Goal: Browse casually

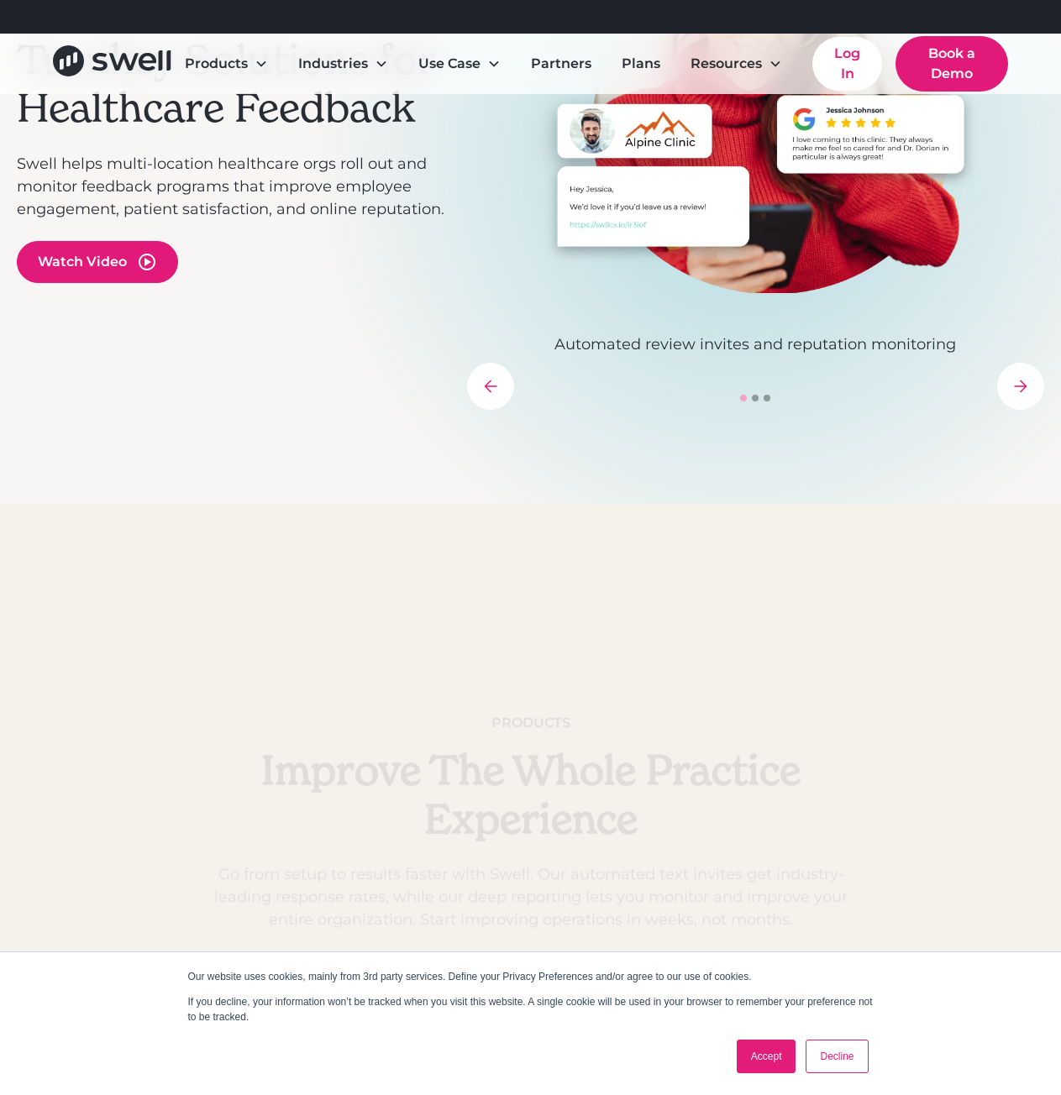
scroll to position [700, 0]
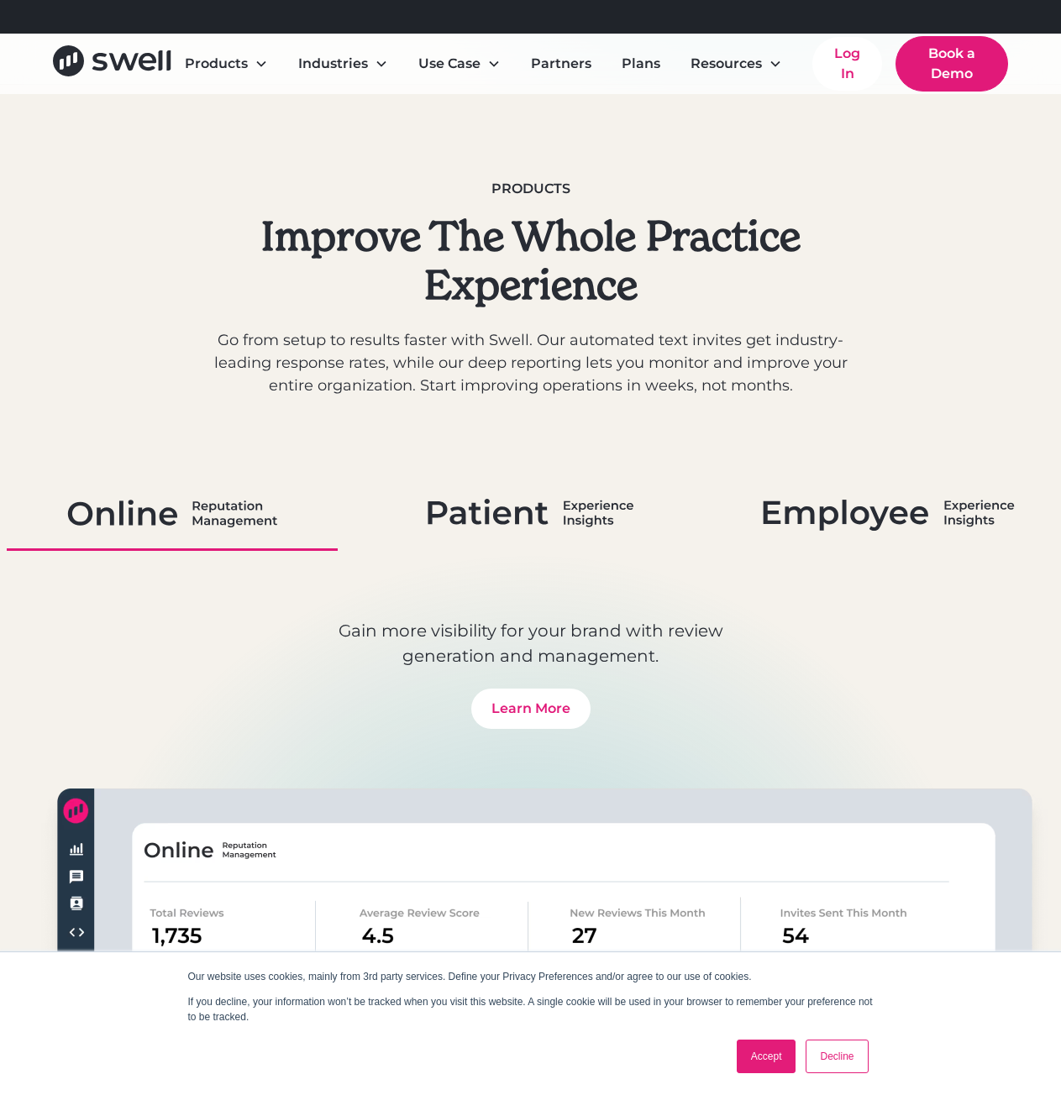
click at [765, 1053] on link "Accept" at bounding box center [767, 1057] width 60 height 34
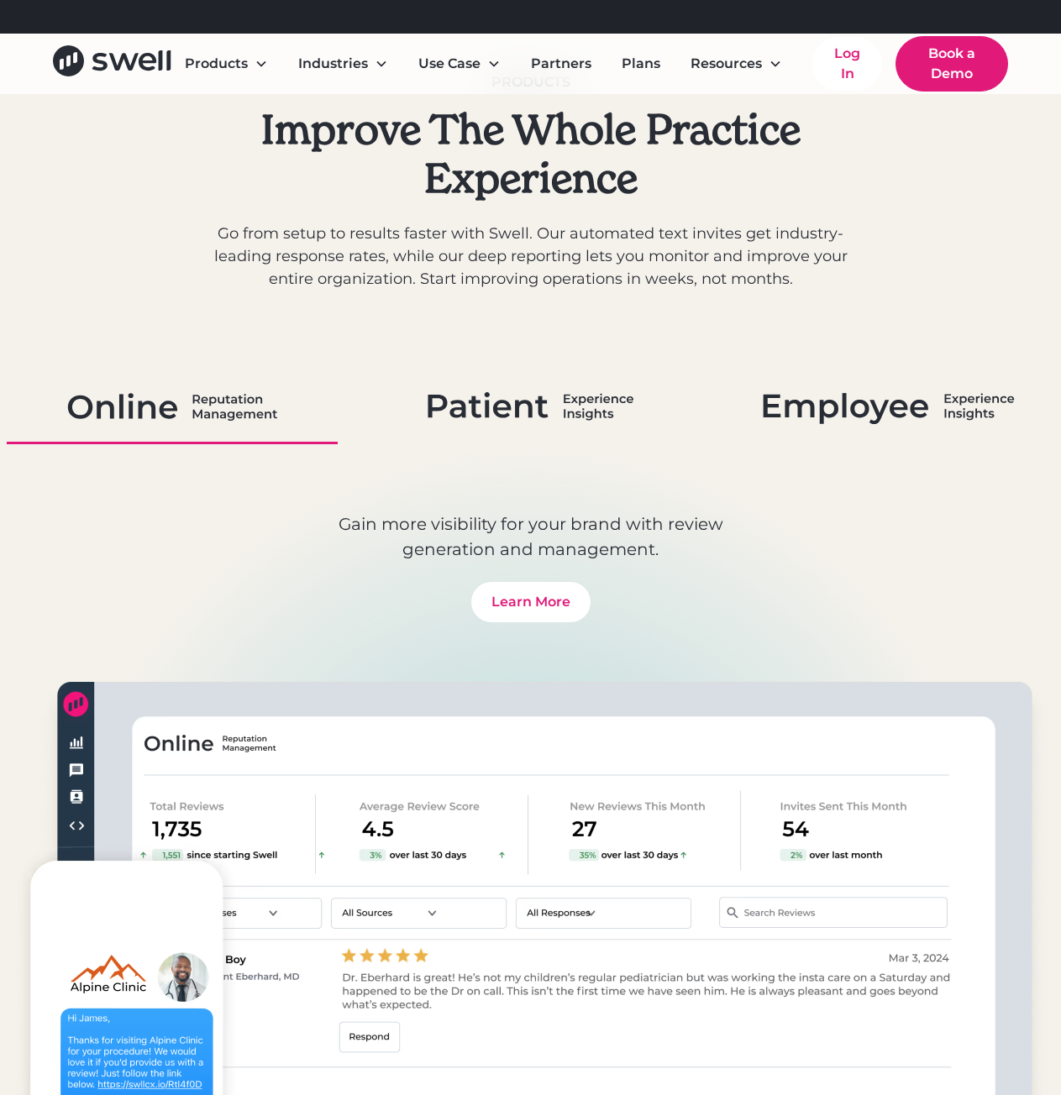
scroll to position [980, 0]
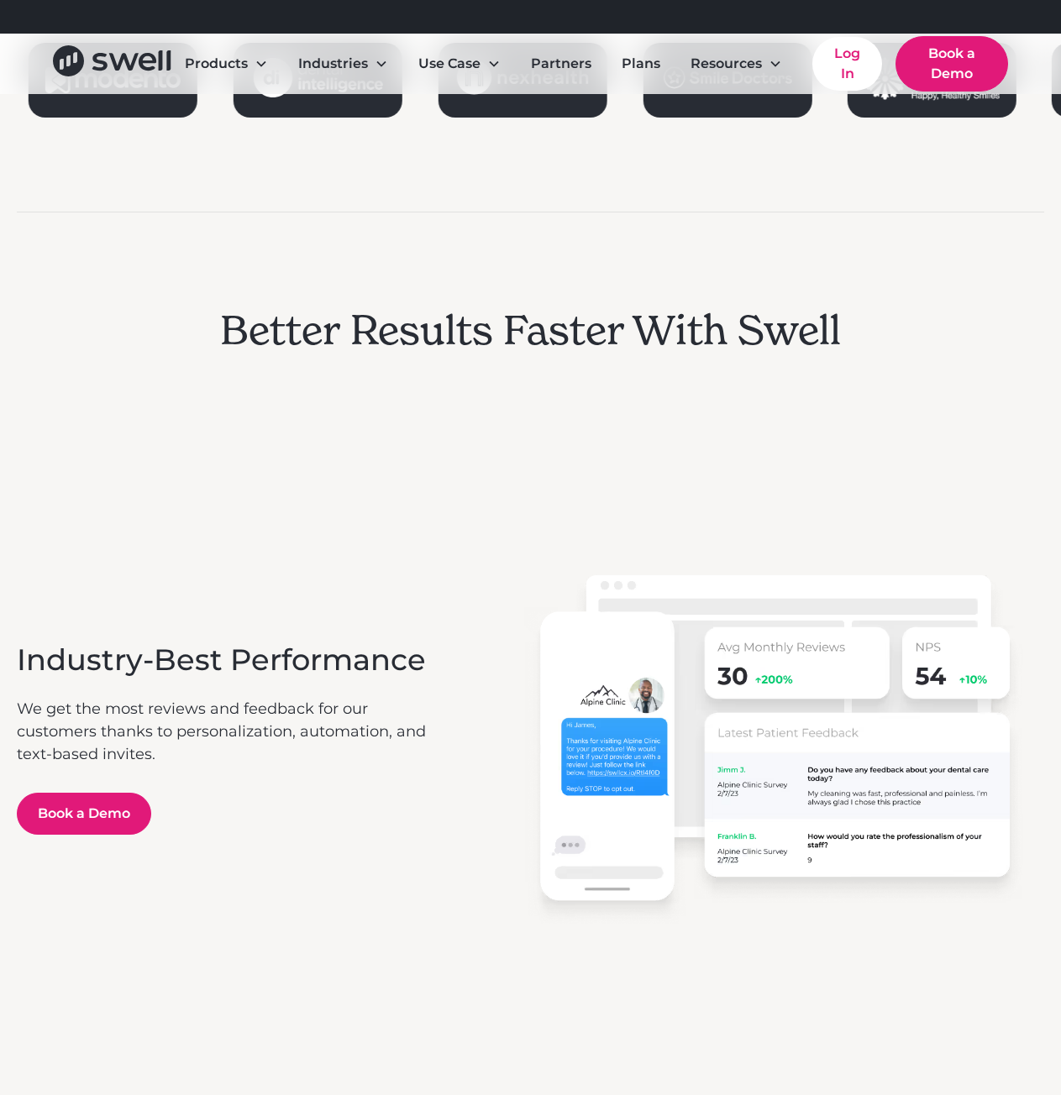
scroll to position [1960, 0]
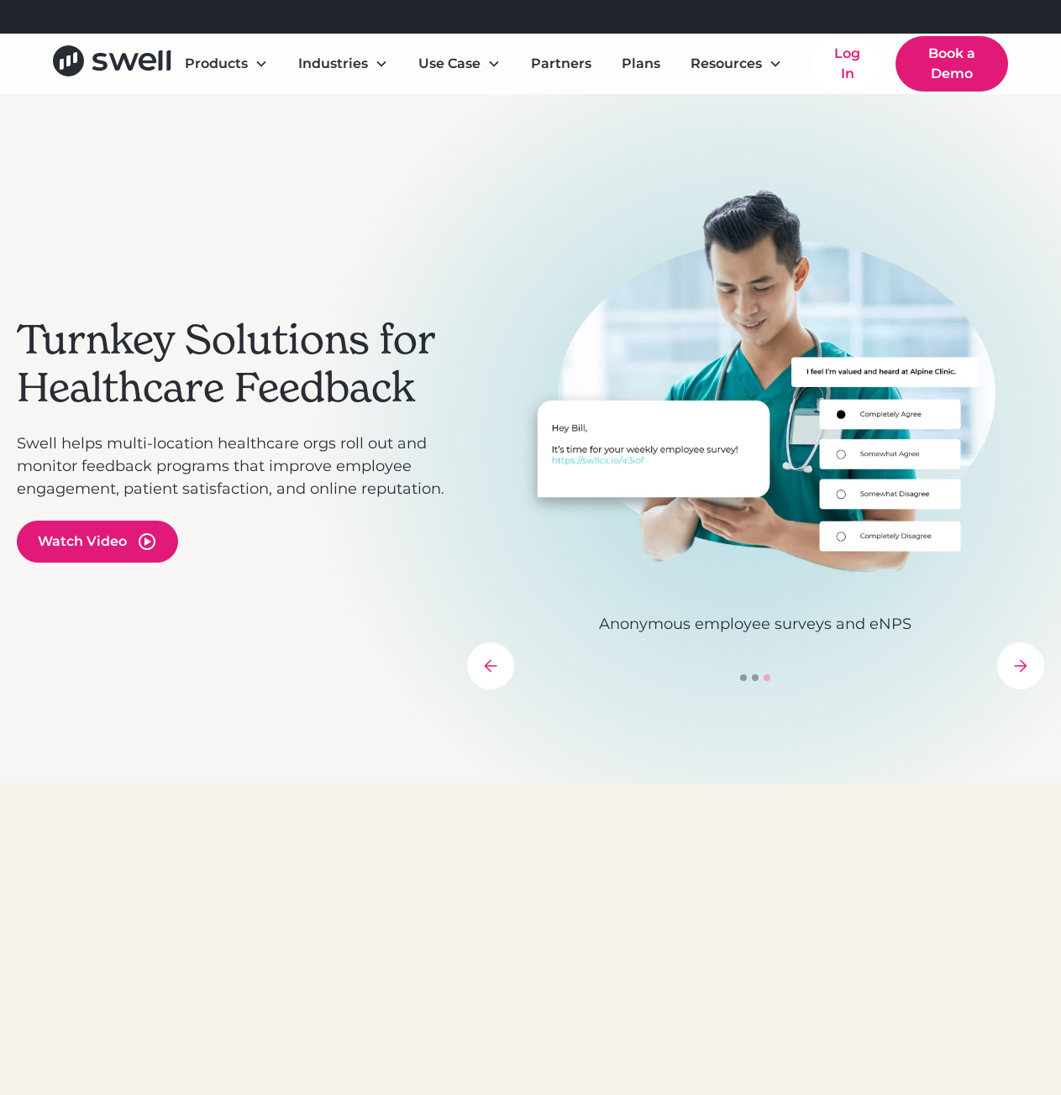
click at [478, 661] on div "previous slide" at bounding box center [490, 666] width 47 height 47
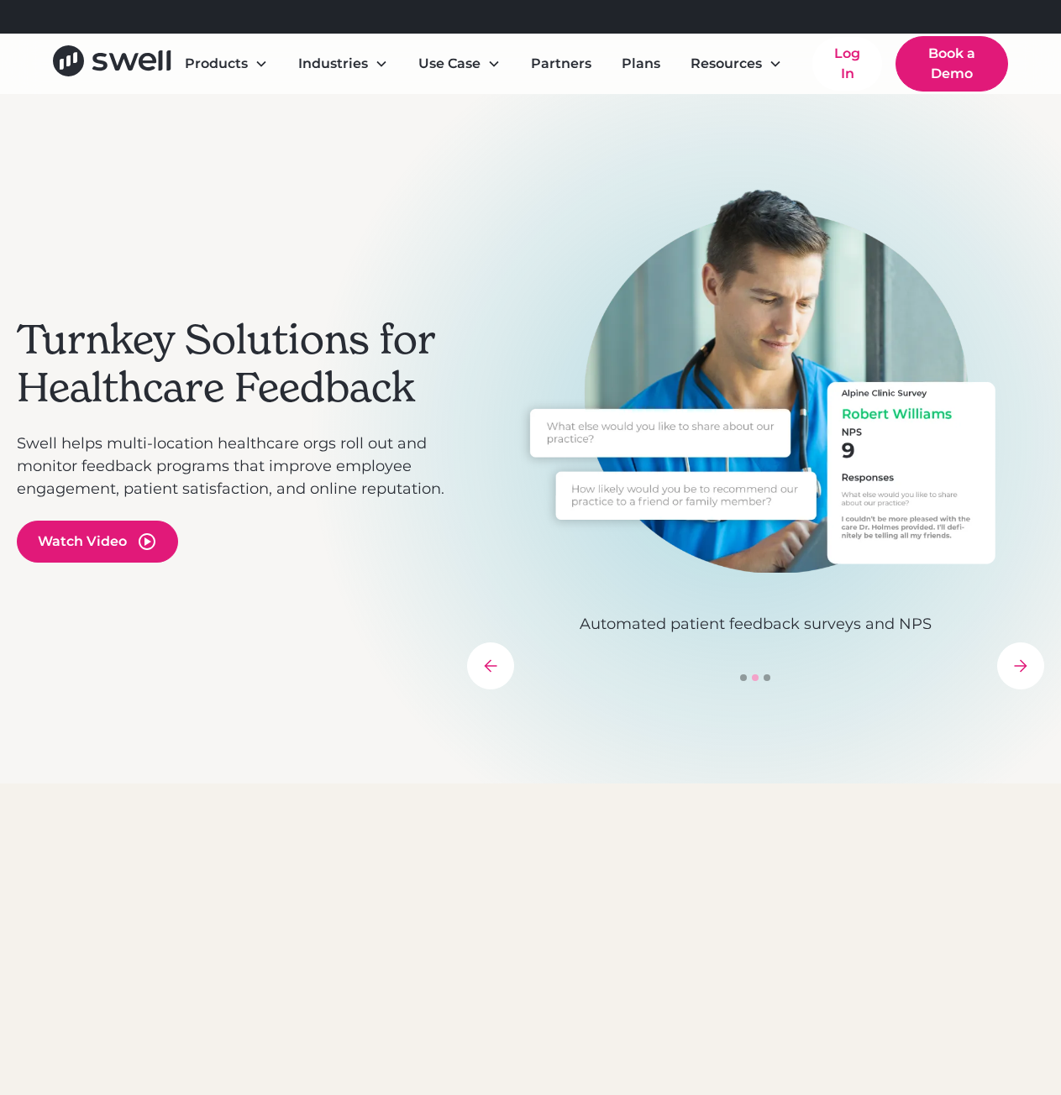
click at [1002, 667] on div "next slide" at bounding box center [1020, 666] width 47 height 47
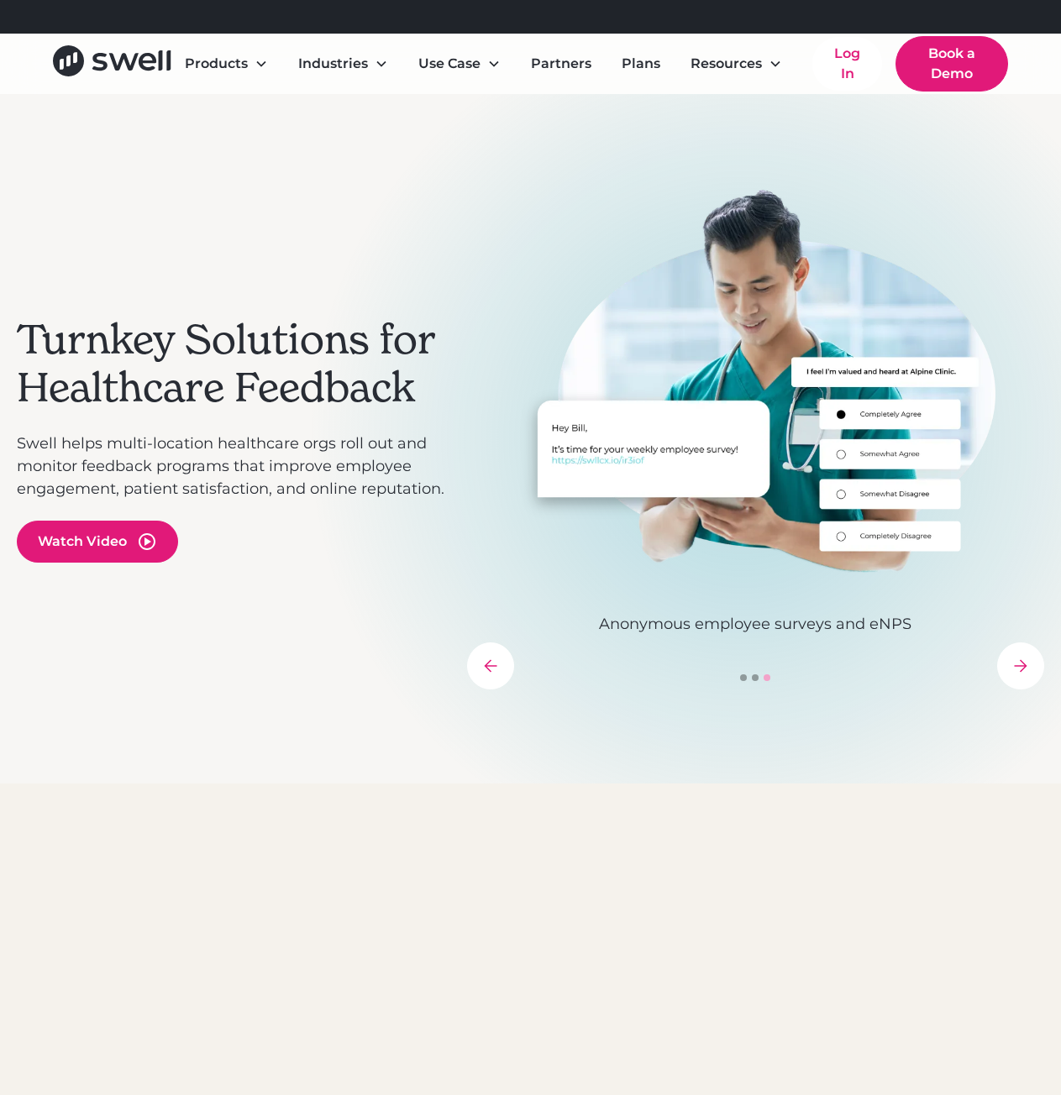
click at [490, 684] on div "previous slide" at bounding box center [490, 666] width 47 height 47
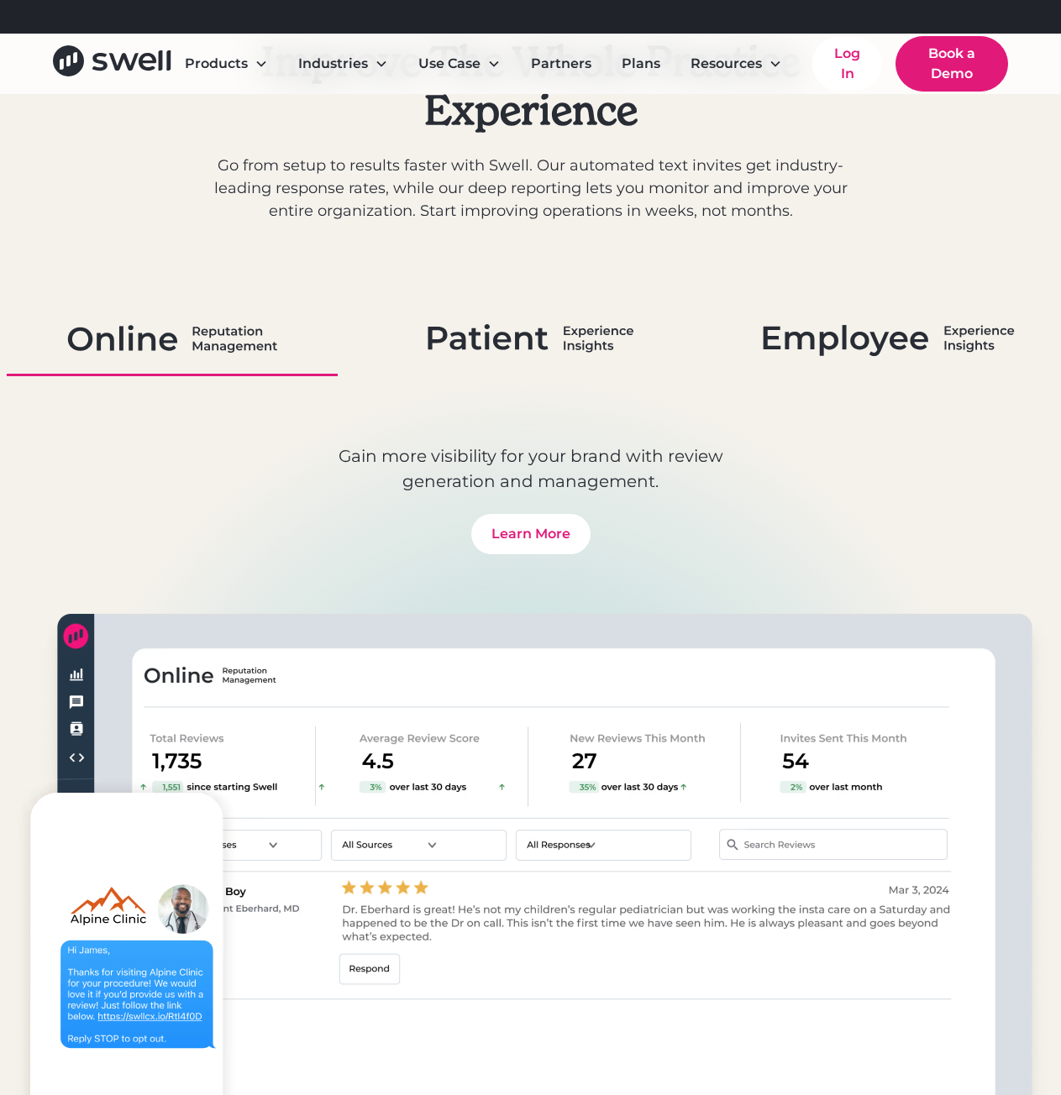
scroll to position [980, 0]
